Goal: Navigation & Orientation: Understand site structure

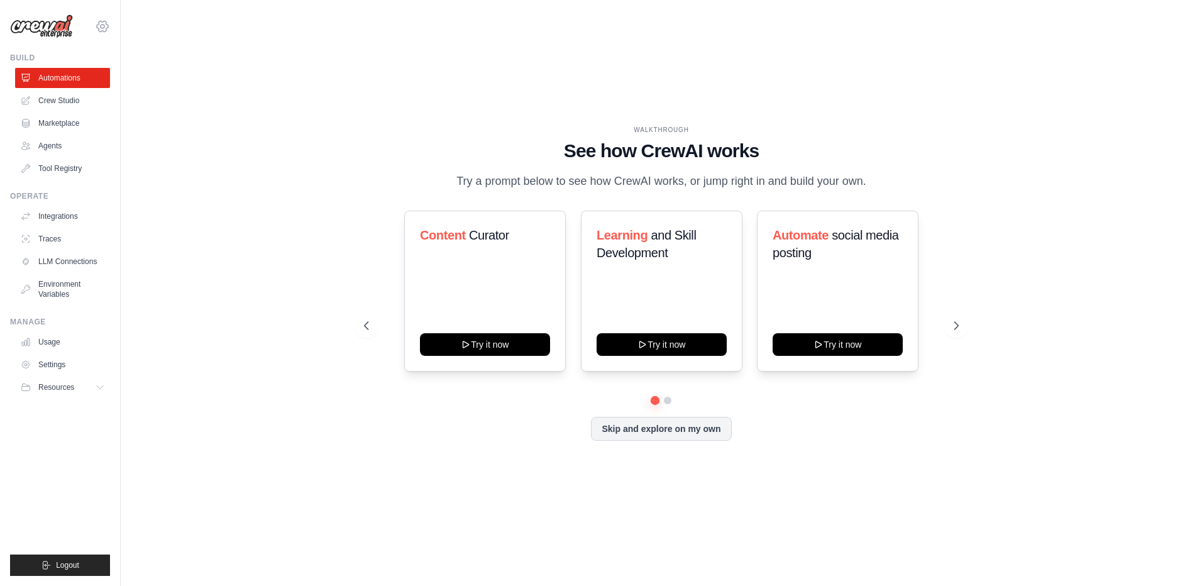
click at [102, 22] on icon at bounding box center [102, 26] width 11 height 11
drag, startPoint x: 269, startPoint y: 89, endPoint x: 104, endPoint y: 104, distance: 166.0
click at [268, 89] on div "WALKTHROUGH See how CrewAI works Try a prompt below to see how CrewAI works, or…" at bounding box center [661, 293] width 1041 height 561
click at [79, 83] on link "Automations" at bounding box center [63, 78] width 95 height 20
click at [70, 98] on link "Crew Studio" at bounding box center [63, 101] width 95 height 20
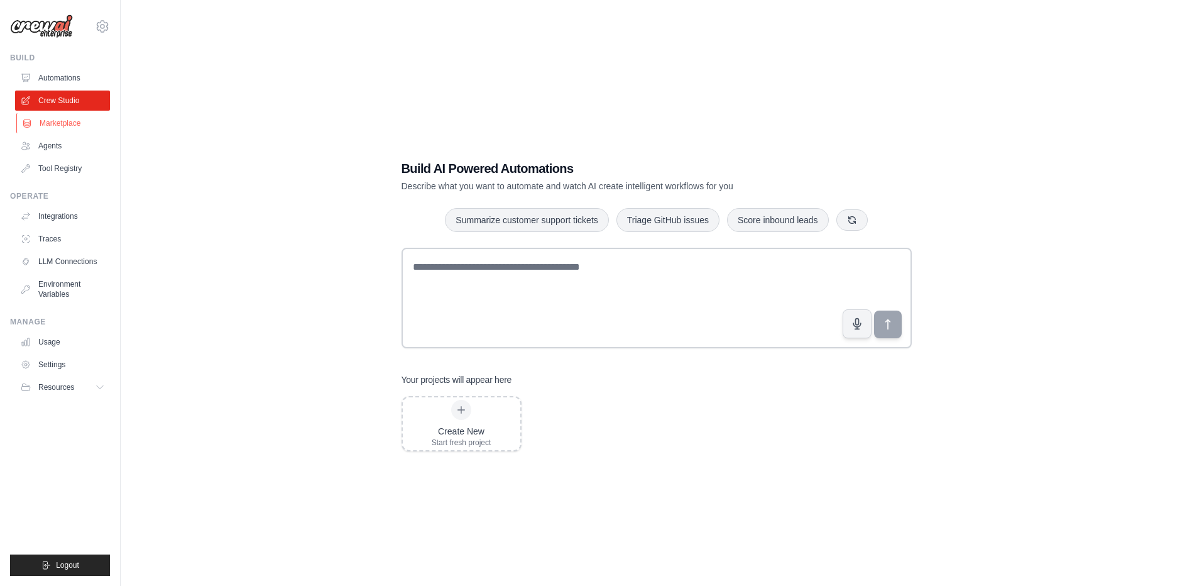
click at [69, 124] on link "Marketplace" at bounding box center [63, 123] width 95 height 20
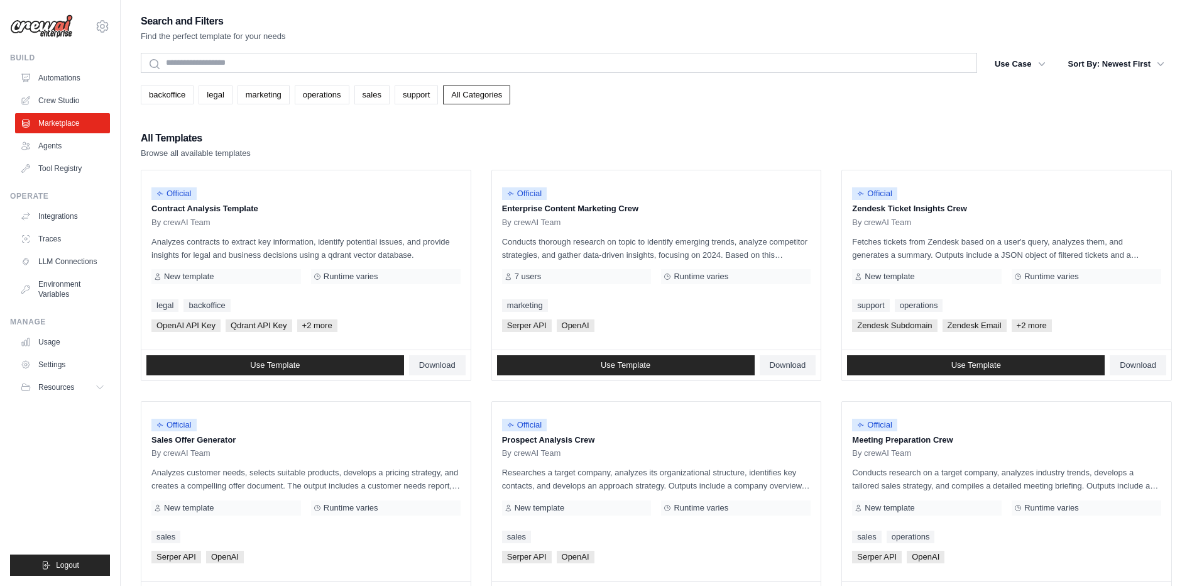
click at [65, 148] on link "Agents" at bounding box center [62, 146] width 95 height 20
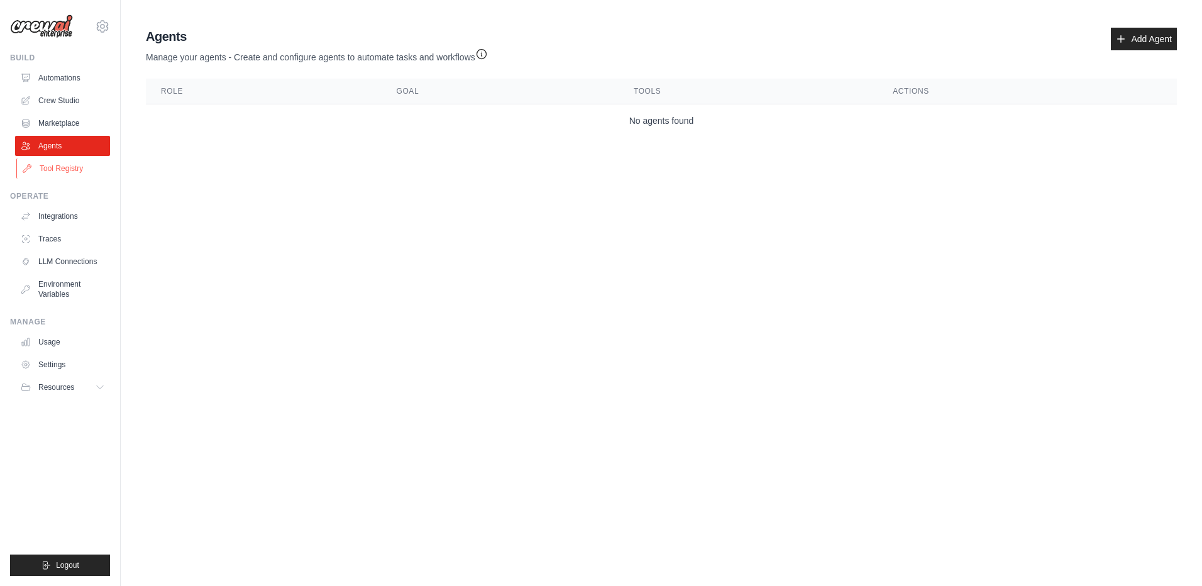
click at [62, 167] on link "Tool Registry" at bounding box center [63, 168] width 95 height 20
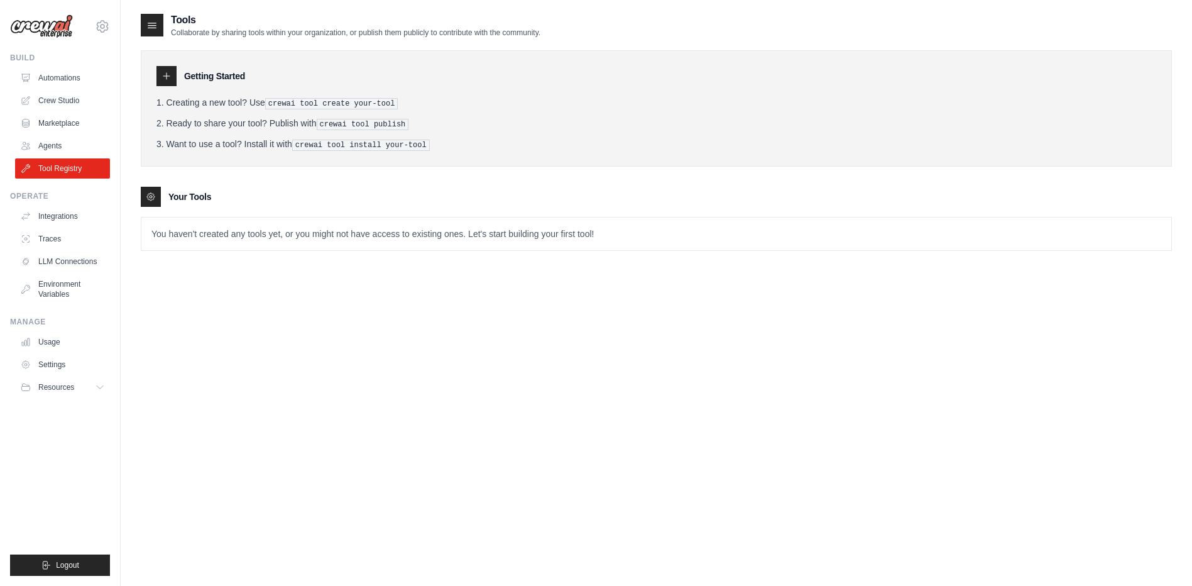
click at [232, 229] on p "You haven't created any tools yet, or you might not have access to existing one…" at bounding box center [656, 233] width 1030 height 33
click at [218, 360] on div "Tools Collaborate by sharing tools within your organization, or publish them pu…" at bounding box center [656, 306] width 1031 height 586
click at [64, 366] on link "Settings" at bounding box center [63, 364] width 95 height 20
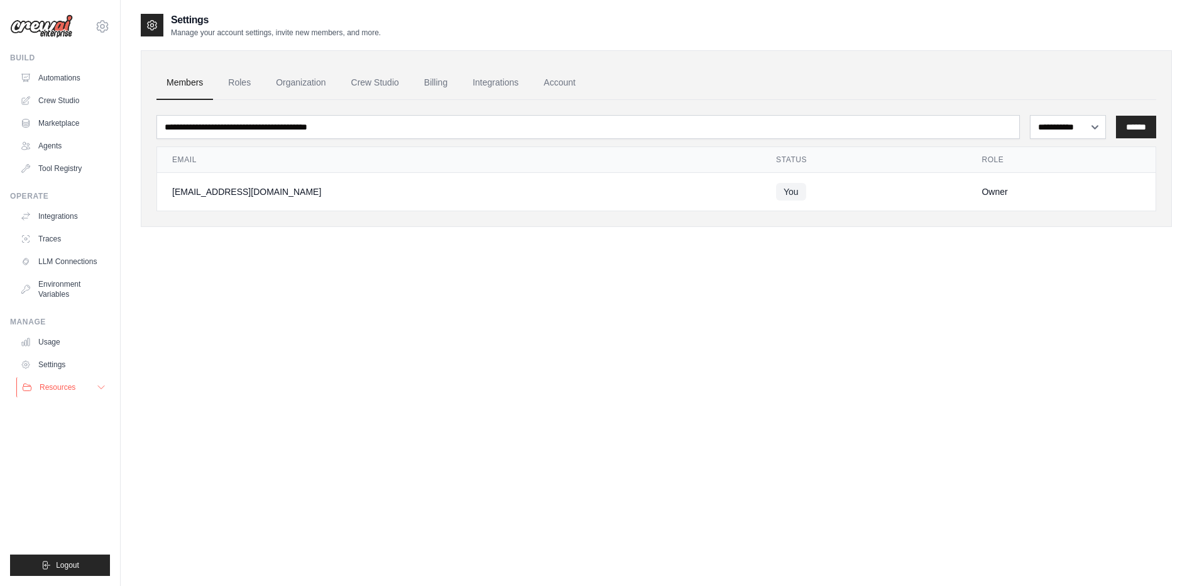
click at [72, 393] on button "Resources" at bounding box center [63, 387] width 95 height 20
click at [278, 77] on link "Organization" at bounding box center [301, 83] width 70 height 34
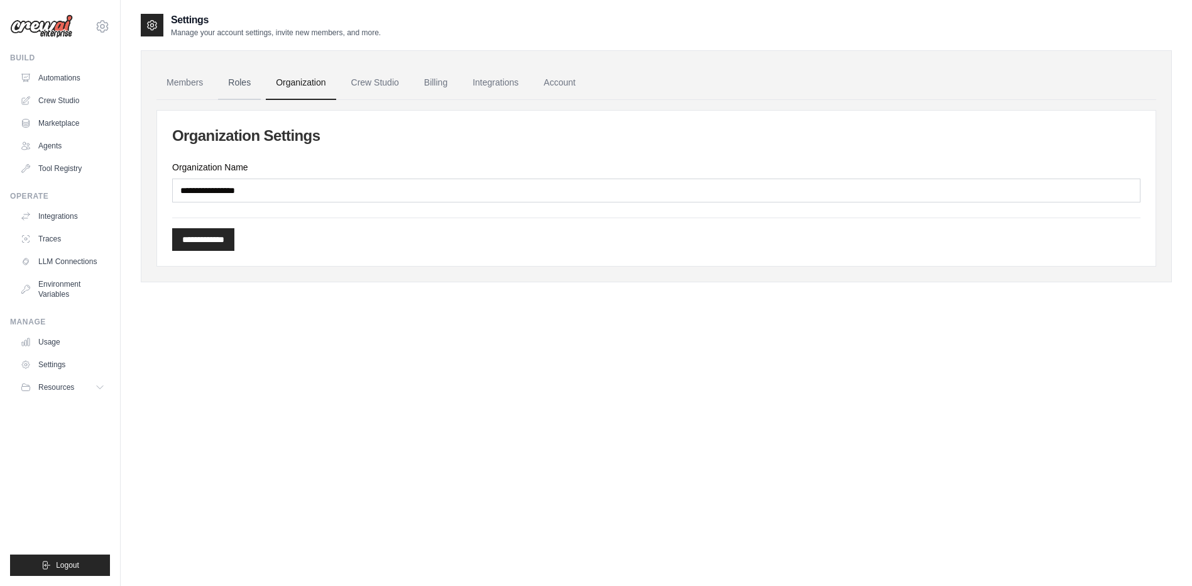
click at [236, 78] on link "Roles" at bounding box center [239, 83] width 43 height 34
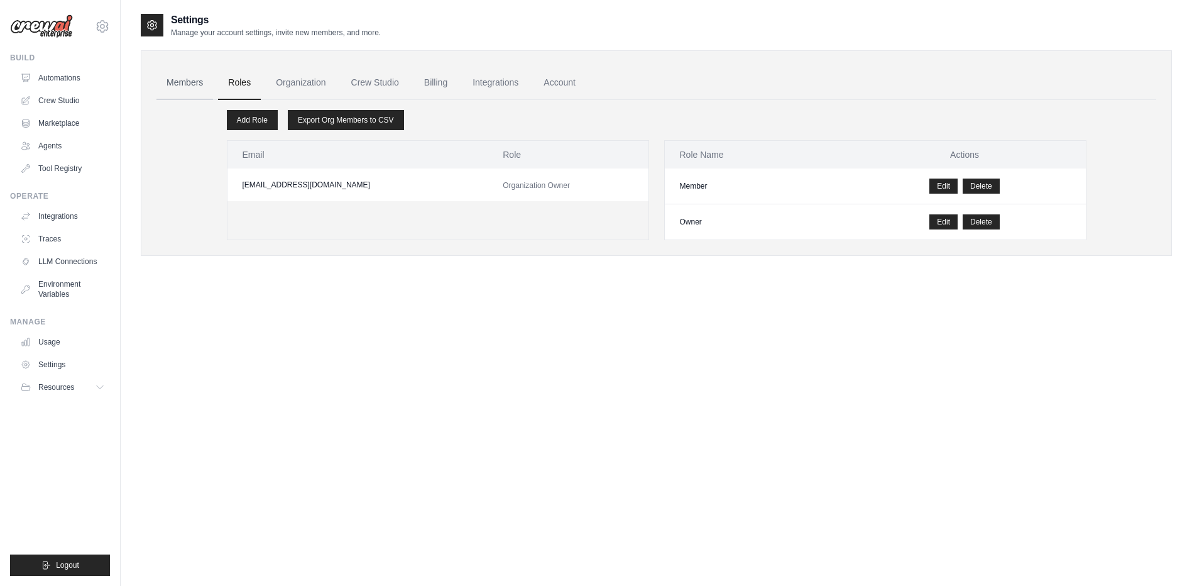
click at [181, 67] on link "Members" at bounding box center [184, 83] width 57 height 34
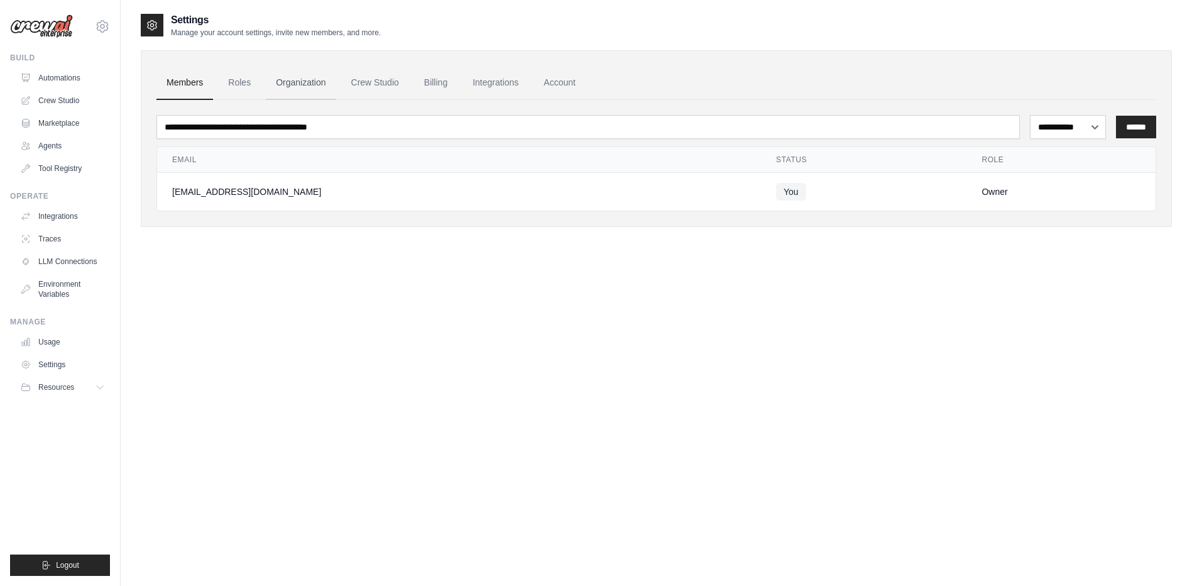
click at [278, 83] on link "Organization" at bounding box center [301, 83] width 70 height 34
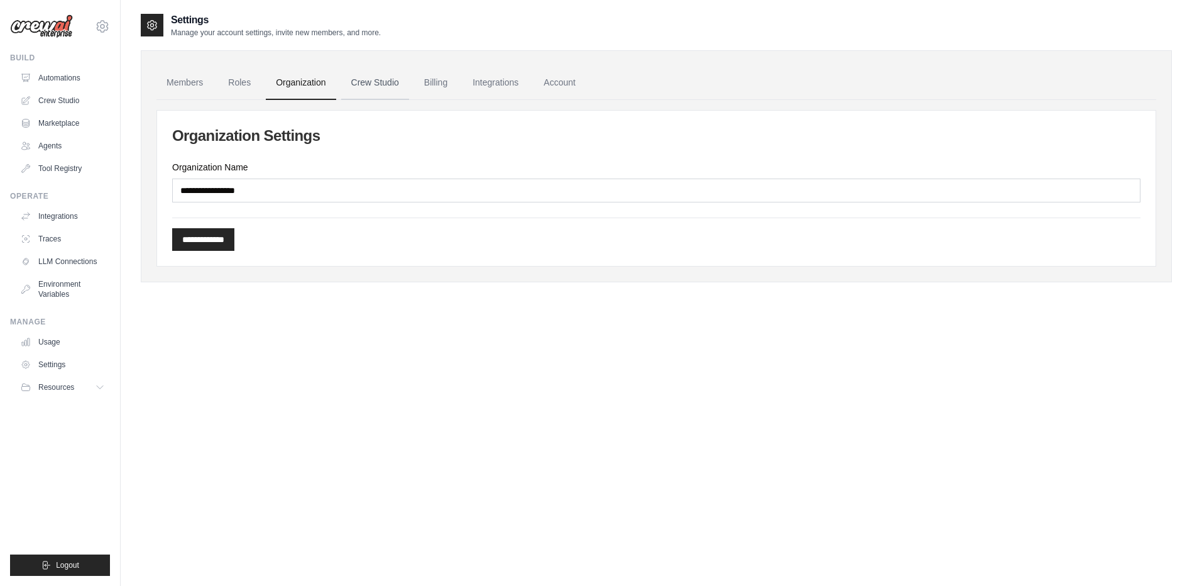
click at [405, 92] on link "Crew Studio" at bounding box center [375, 83] width 68 height 34
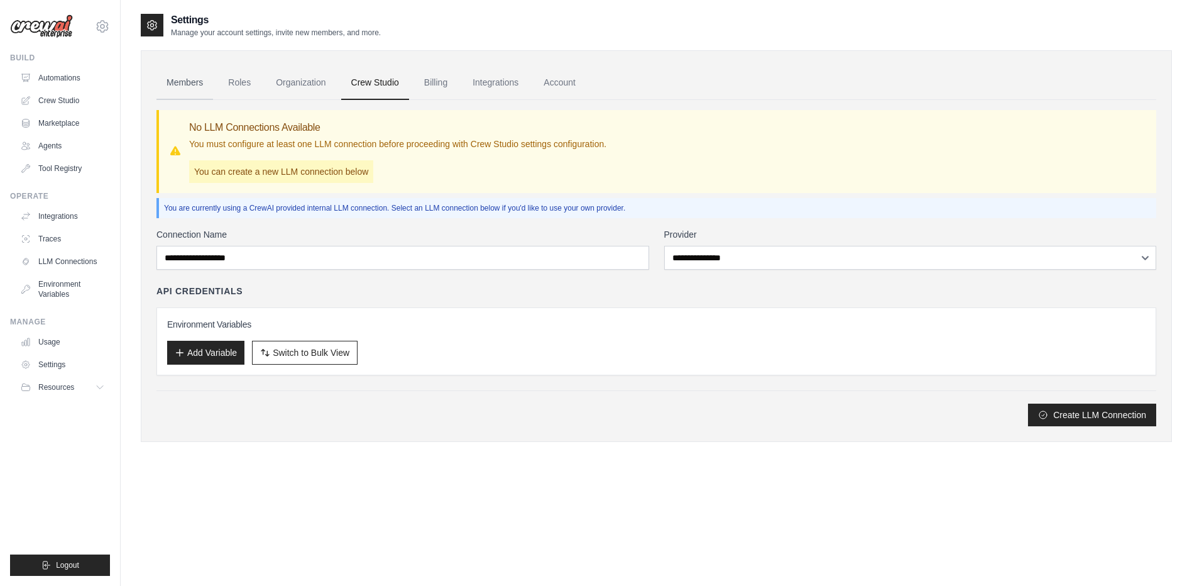
click at [180, 85] on link "Members" at bounding box center [184, 83] width 57 height 34
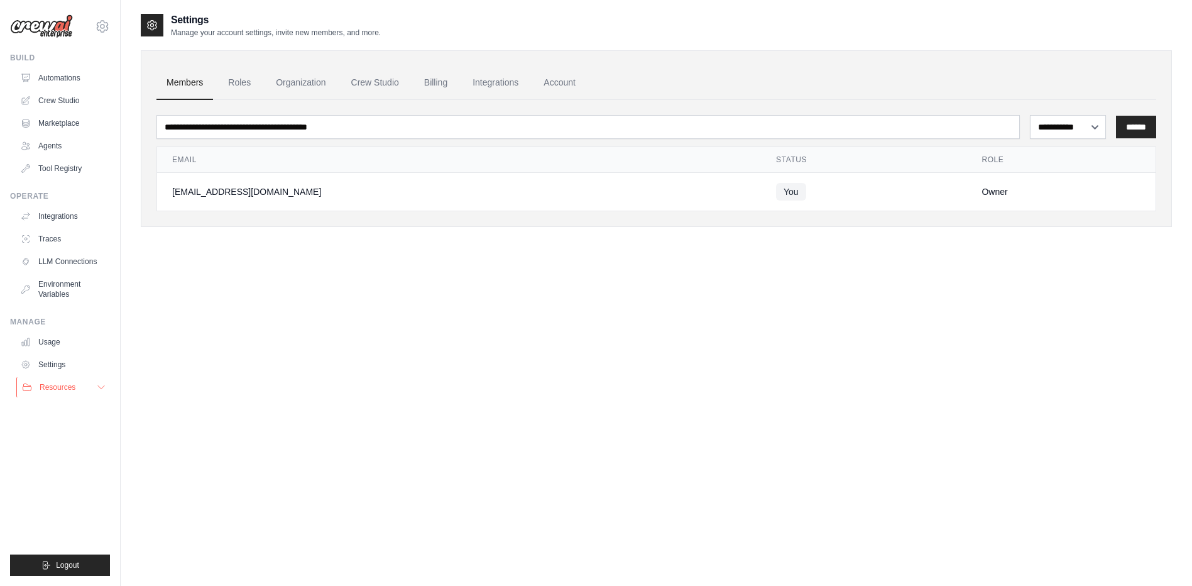
click at [86, 393] on button "Resources" at bounding box center [63, 387] width 95 height 20
